Goal: Information Seeking & Learning: Learn about a topic

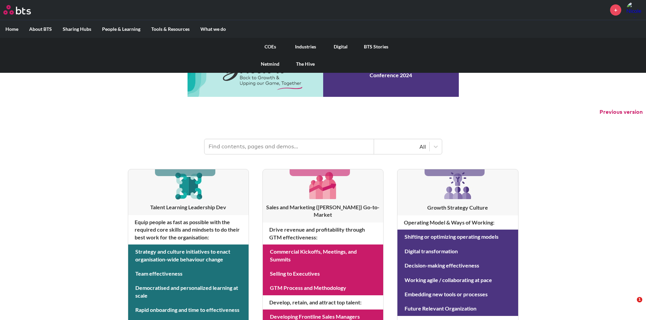
click at [269, 48] on link "COEs" at bounding box center [270, 47] width 35 height 18
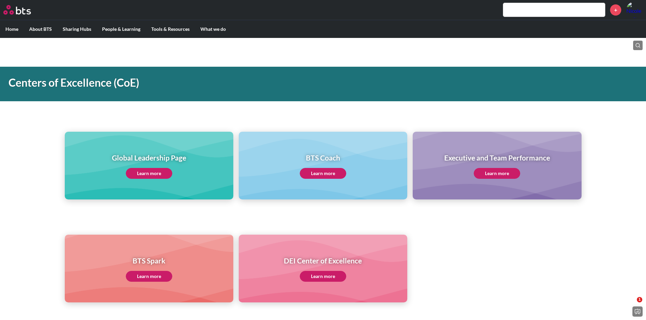
click at [154, 174] on link "Learn more" at bounding box center [149, 173] width 46 height 11
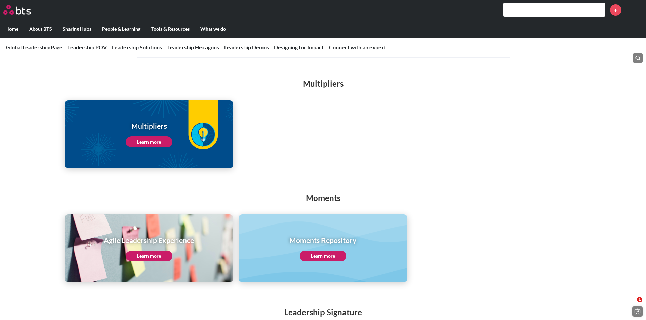
scroll to position [882, 0]
click at [144, 136] on link "Learn more" at bounding box center [149, 141] width 46 height 11
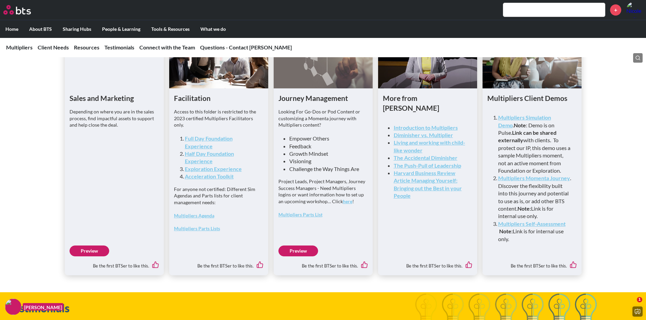
scroll to position [1763, 0]
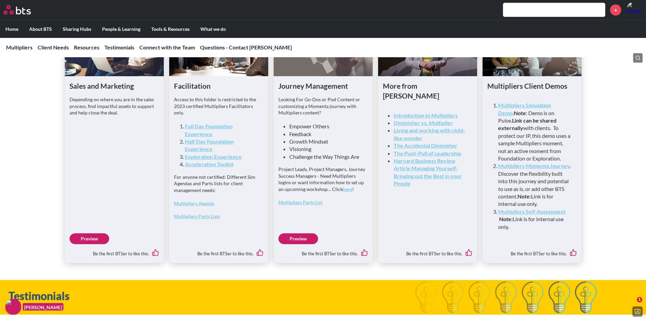
click at [92, 244] on link "Preview" at bounding box center [90, 239] width 40 height 11
